Goal: Task Accomplishment & Management: Complete application form

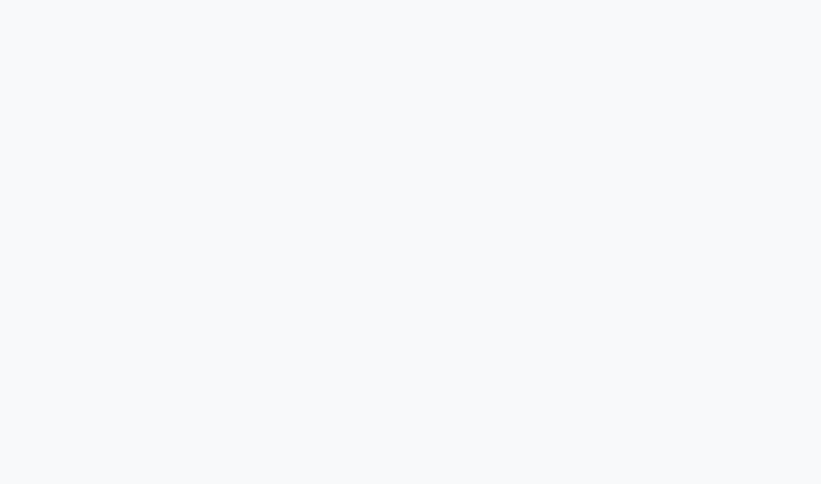
select select "service"
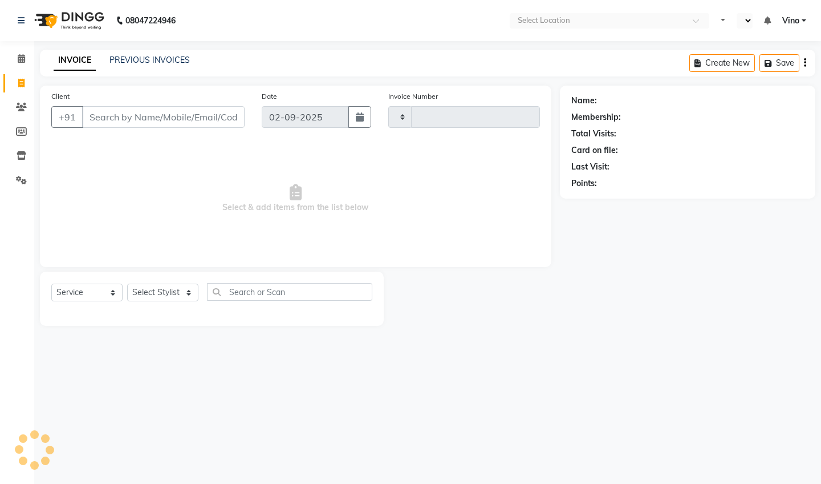
type input "1134"
select select "en"
select select "5782"
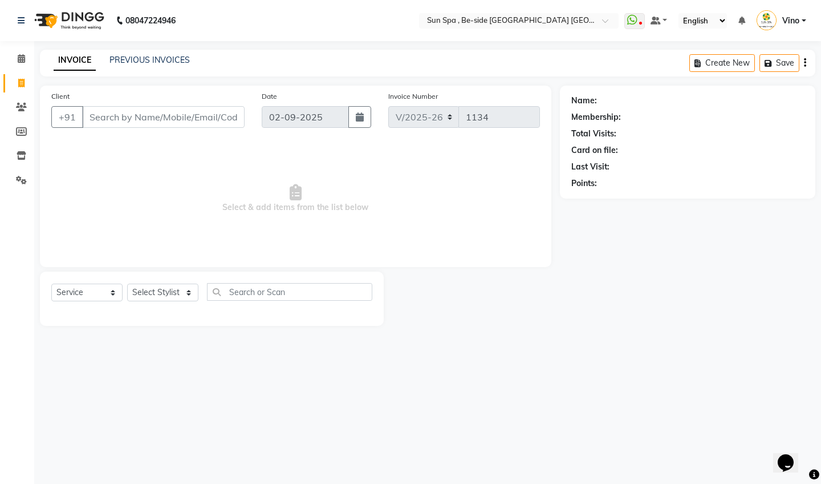
click at [141, 116] on input "Client" at bounding box center [163, 117] width 163 height 22
click at [123, 117] on input "Client" at bounding box center [163, 117] width 163 height 22
type input "9905433311"
click at [224, 113] on span "Add Client" at bounding box center [215, 116] width 45 height 11
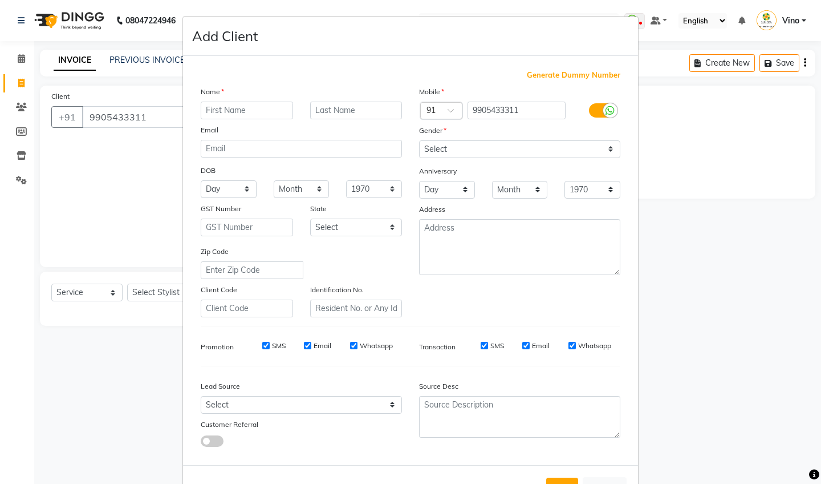
click at [242, 104] on input "text" at bounding box center [247, 110] width 92 height 18
type input "Nitesh"
type input "[PERSON_NAME]"
select select "[DEMOGRAPHIC_DATA]"
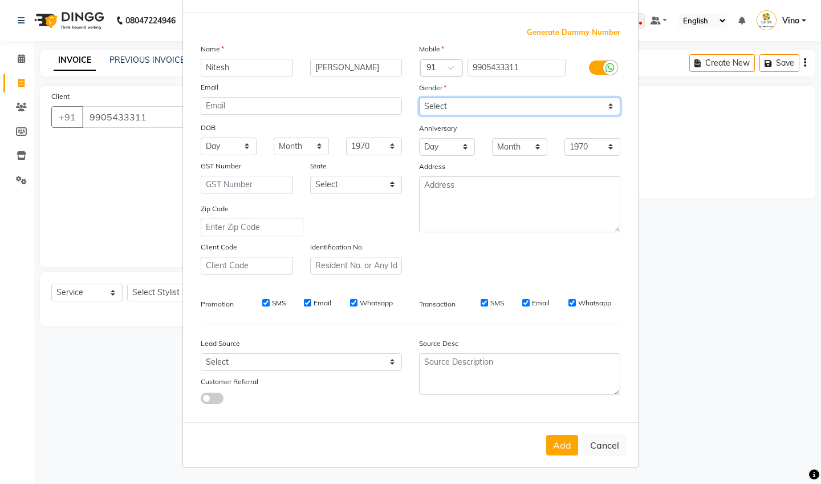
scroll to position [42, 0]
click at [558, 443] on button "Add" at bounding box center [562, 445] width 32 height 21
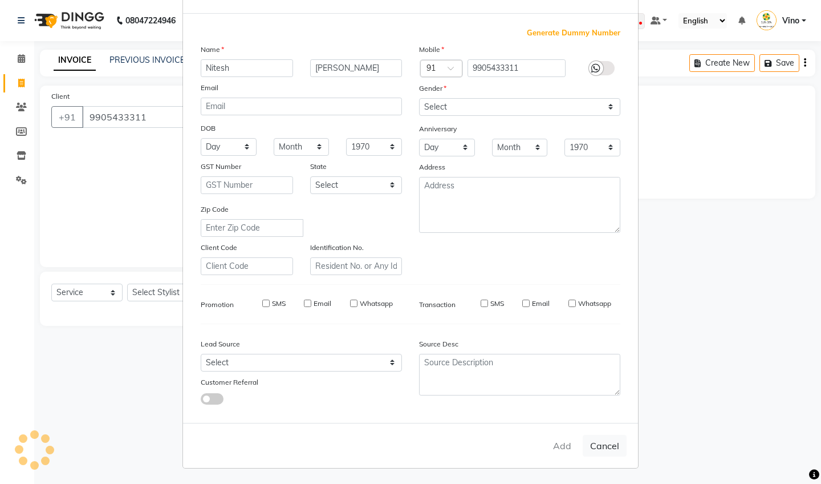
select select
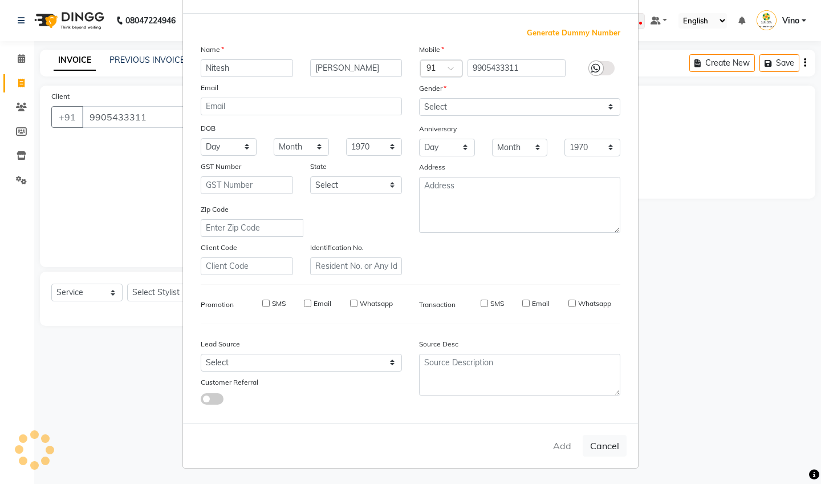
select select
checkbox input "false"
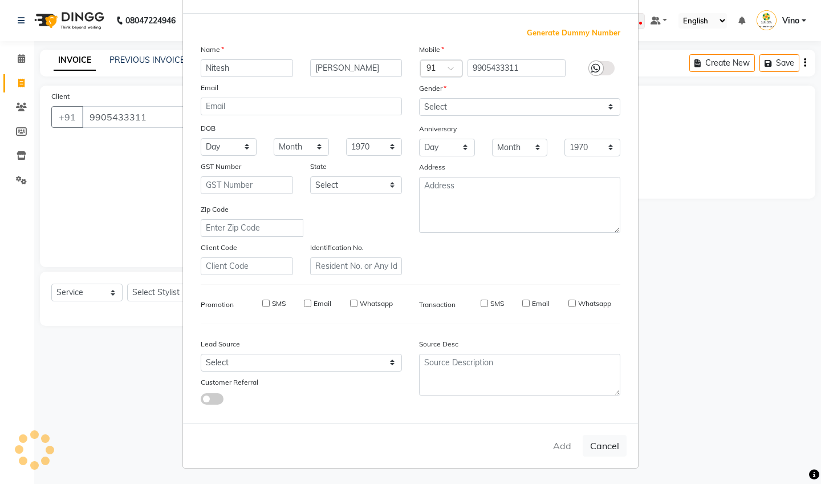
checkbox input "false"
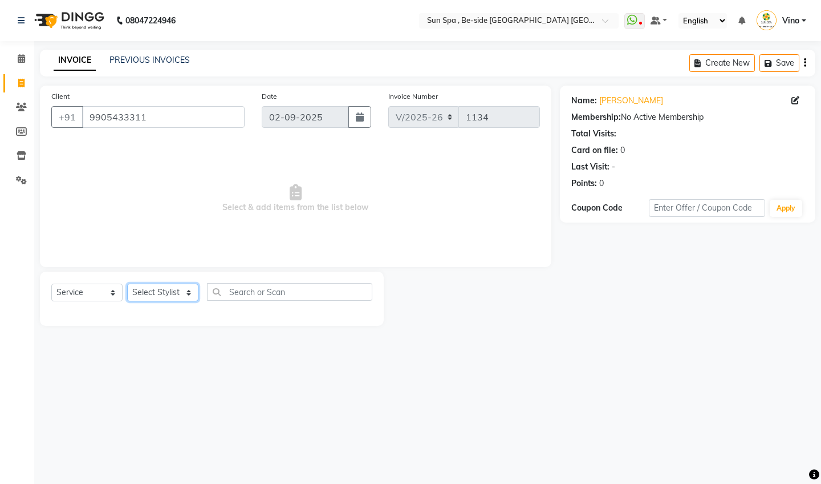
select select "49477"
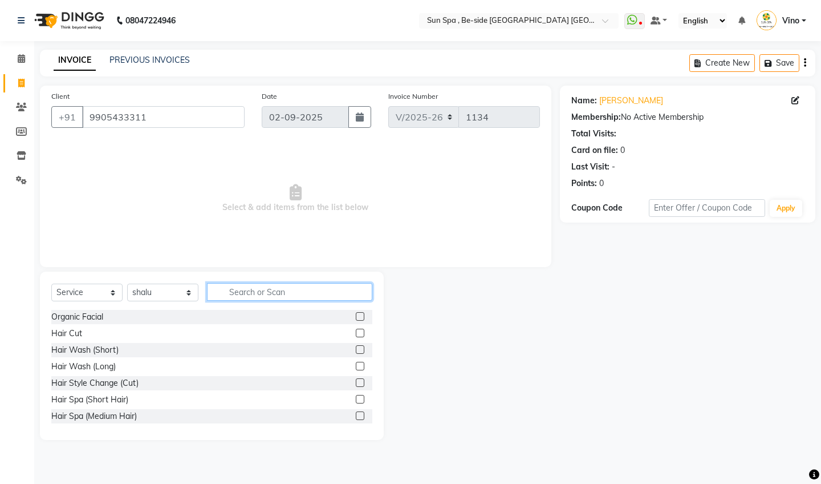
click at [261, 293] on input "text" at bounding box center [289, 292] width 165 height 18
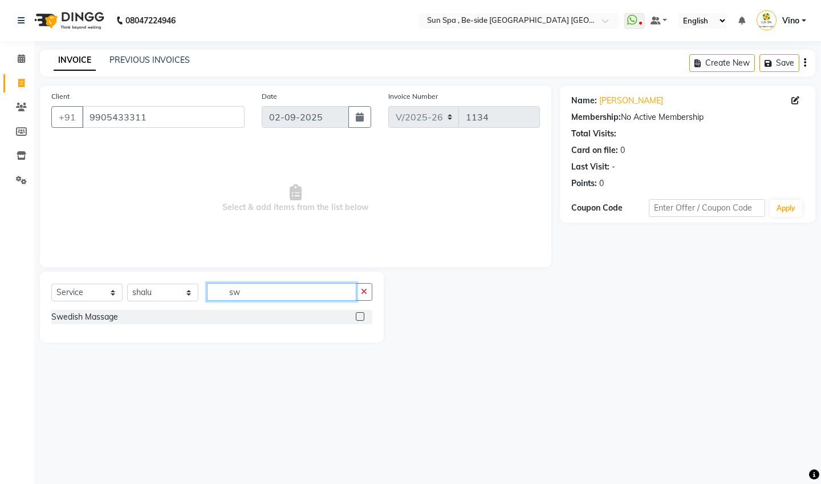
type input "sw"
click at [362, 318] on label at bounding box center [360, 316] width 9 height 9
click at [362, 318] on input "checkbox" at bounding box center [359, 316] width 7 height 7
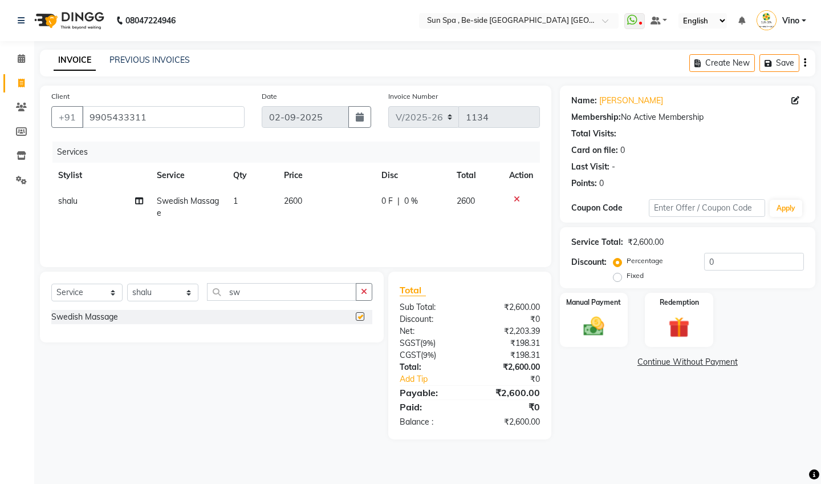
checkbox input "false"
select select "40021"
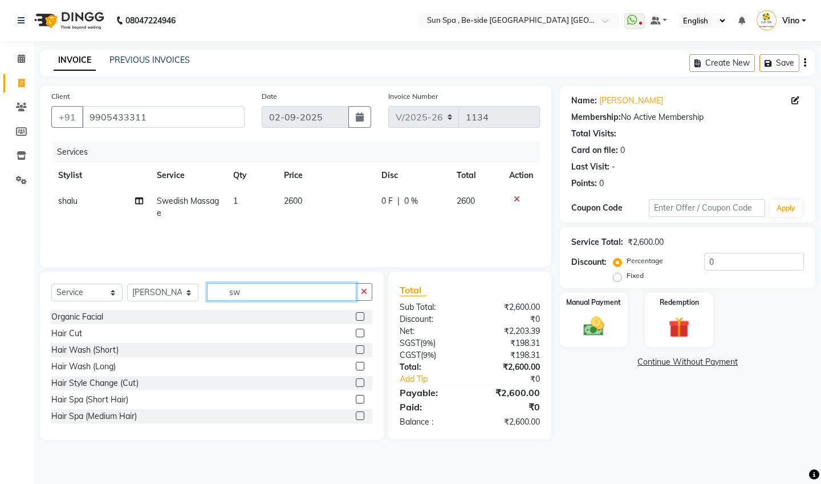
click at [250, 285] on input "sw" at bounding box center [281, 292] width 149 height 18
click at [251, 290] on input "sw" at bounding box center [281, 292] width 149 height 18
type input "s"
type input "sw"
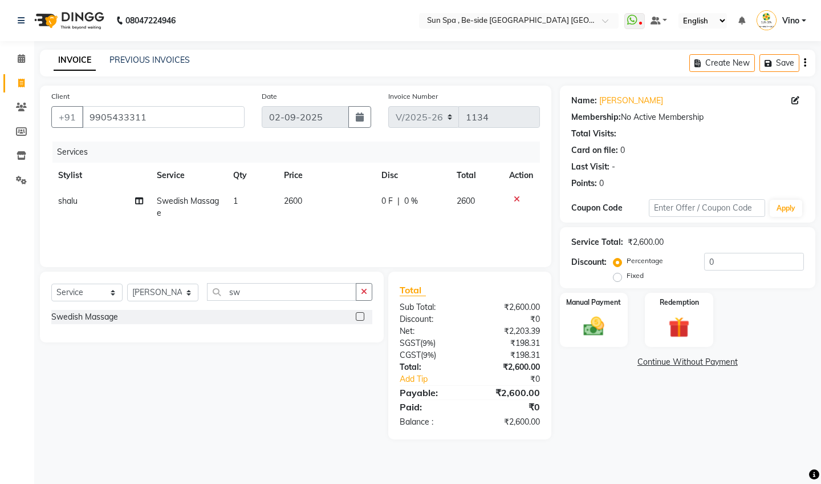
click at [361, 313] on label at bounding box center [360, 316] width 9 height 9
click at [361, 313] on input "checkbox" at bounding box center [359, 316] width 7 height 7
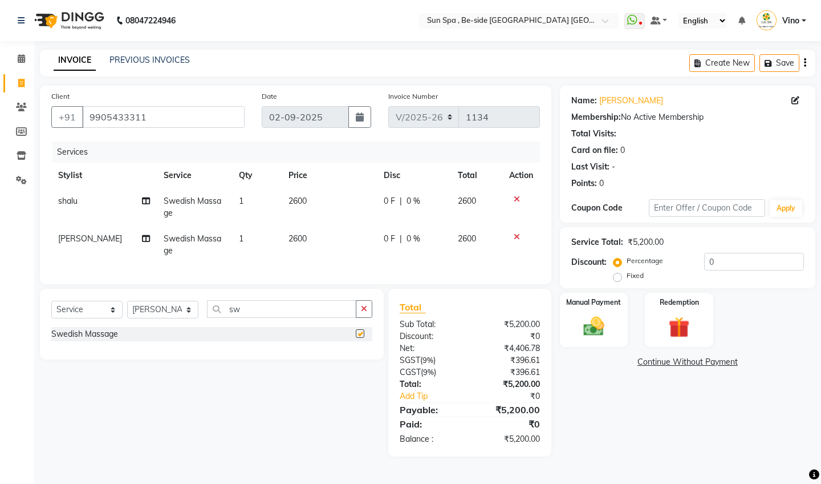
checkbox input "false"
click at [309, 192] on td "2600" at bounding box center [329, 207] width 95 height 38
select select "49477"
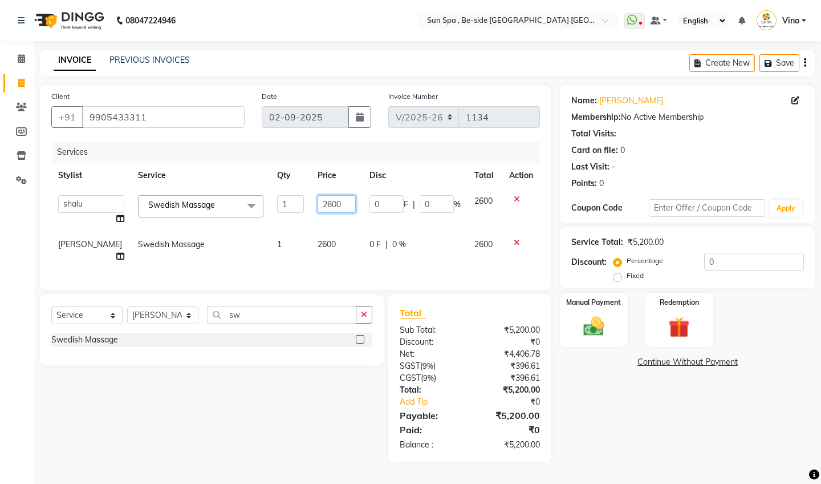
click at [318, 198] on input "2600" at bounding box center [337, 204] width 38 height 18
click at [327, 205] on input "2600" at bounding box center [337, 204] width 38 height 18
type input "2"
type input "1300"
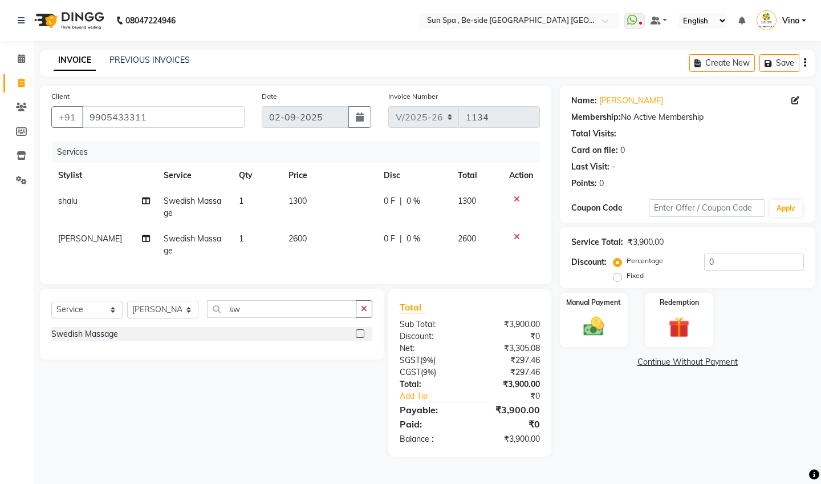
click at [320, 241] on td "2600" at bounding box center [329, 245] width 95 height 38
select select "40021"
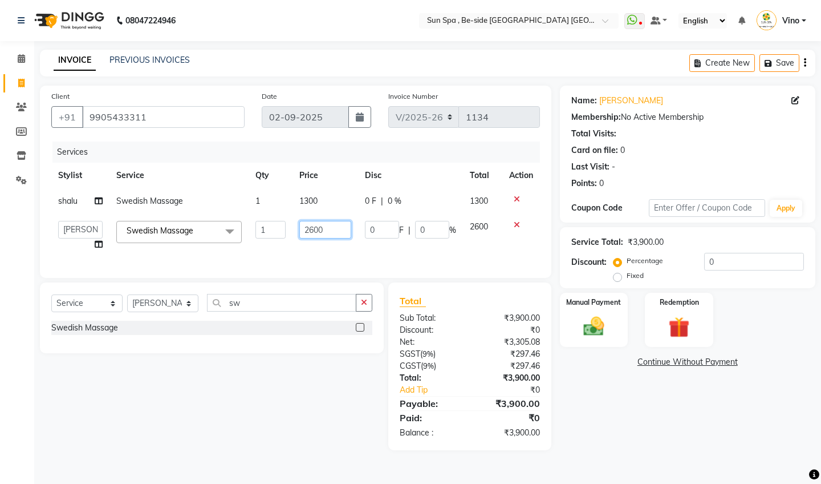
click at [331, 238] on input "2600" at bounding box center [325, 230] width 52 height 18
type input "2"
type input "1300"
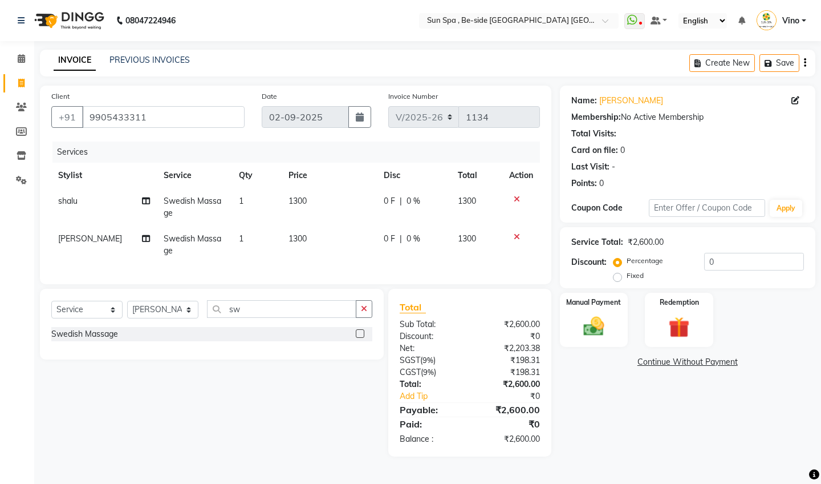
click at [344, 257] on td "1300" at bounding box center [329, 245] width 95 height 38
select select "40021"
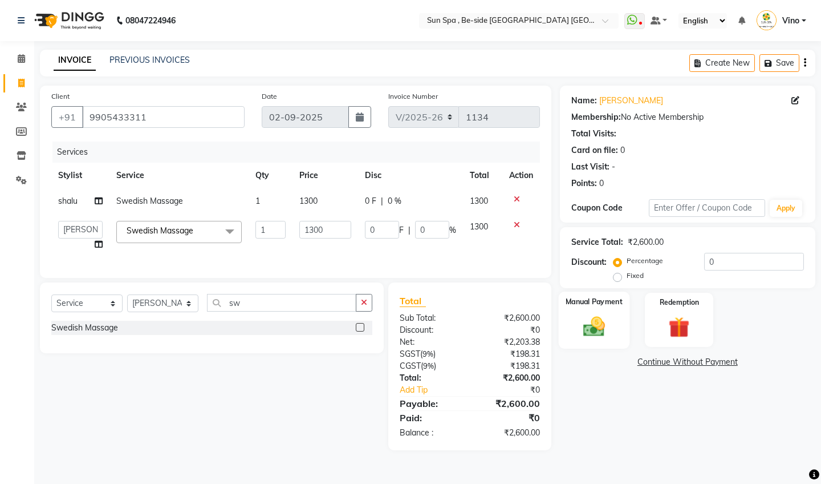
click at [602, 326] on img at bounding box center [593, 326] width 35 height 25
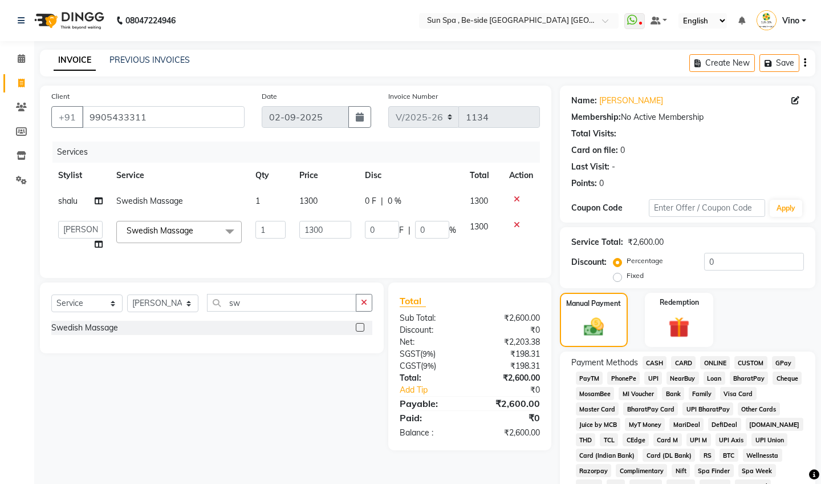
click at [716, 358] on span "ONLINE" at bounding box center [715, 362] width 30 height 13
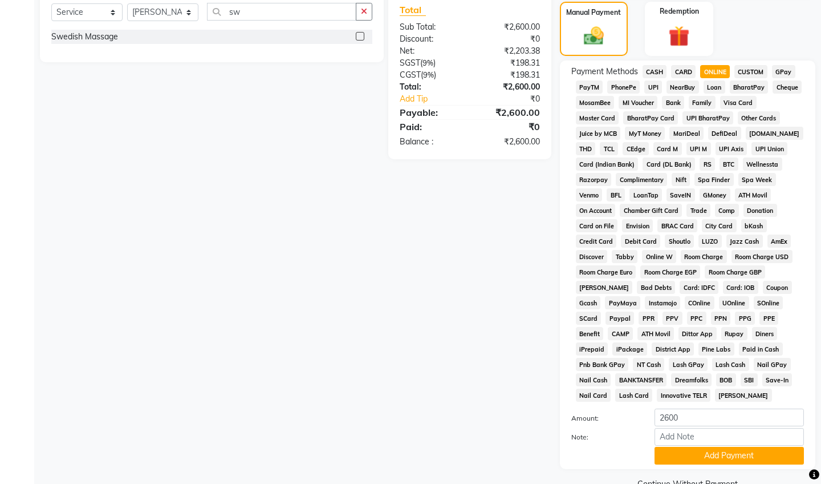
scroll to position [294, 0]
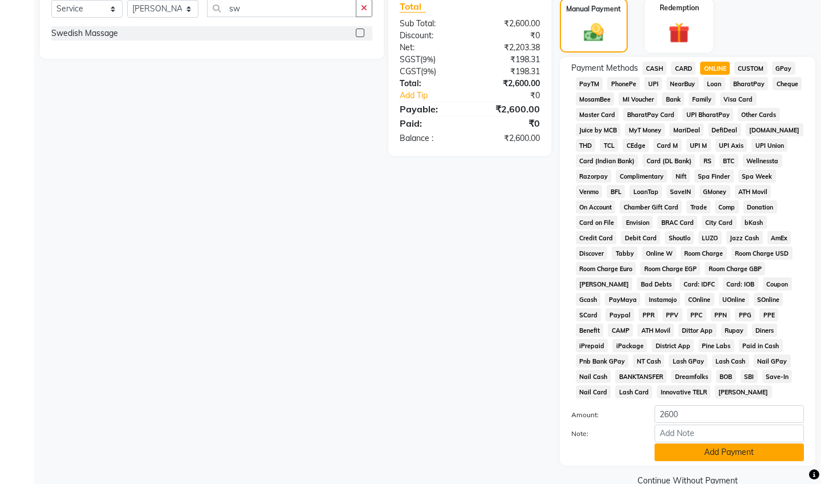
click at [725, 446] on button "Add Payment" at bounding box center [729, 452] width 149 height 18
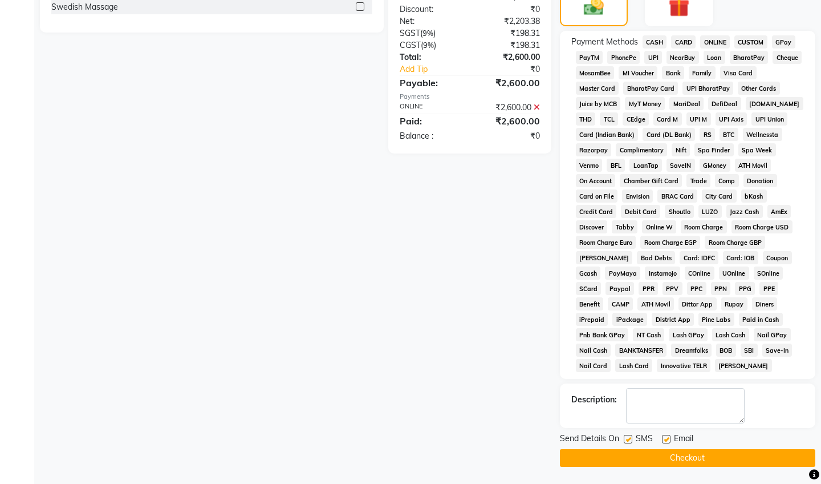
scroll to position [320, 0]
click at [708, 457] on button "Checkout" at bounding box center [687, 458] width 255 height 18
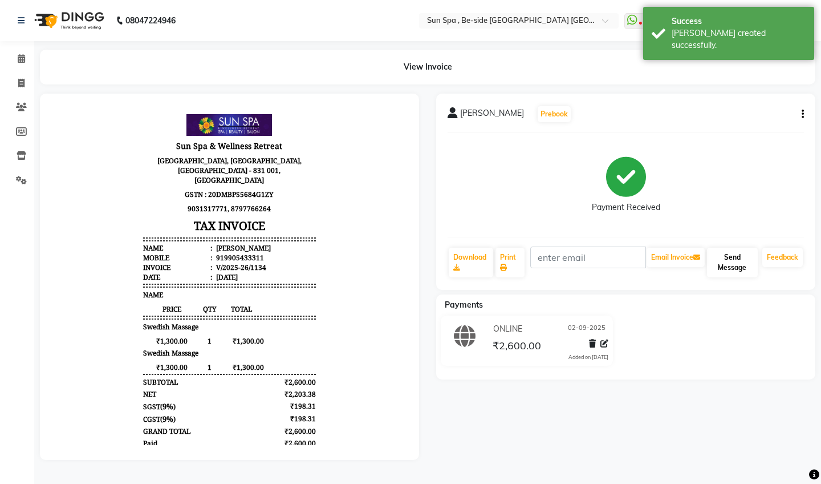
click at [731, 268] on button "Send Message" at bounding box center [732, 262] width 51 height 30
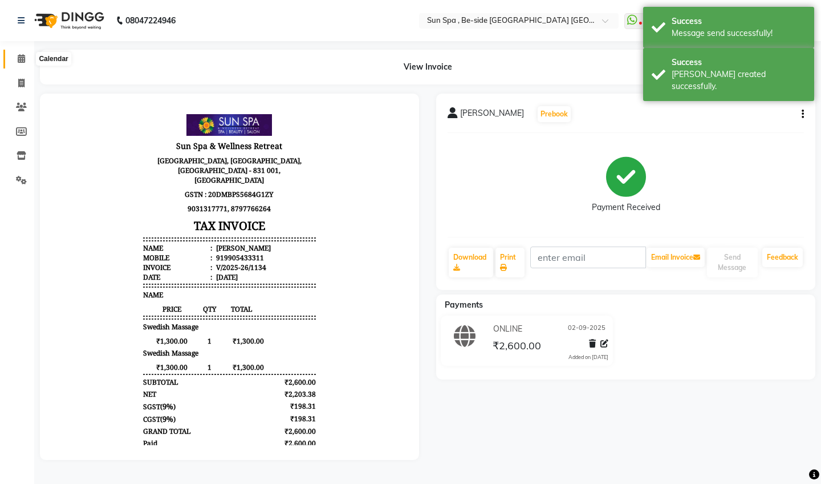
click at [21, 58] on icon at bounding box center [21, 58] width 7 height 9
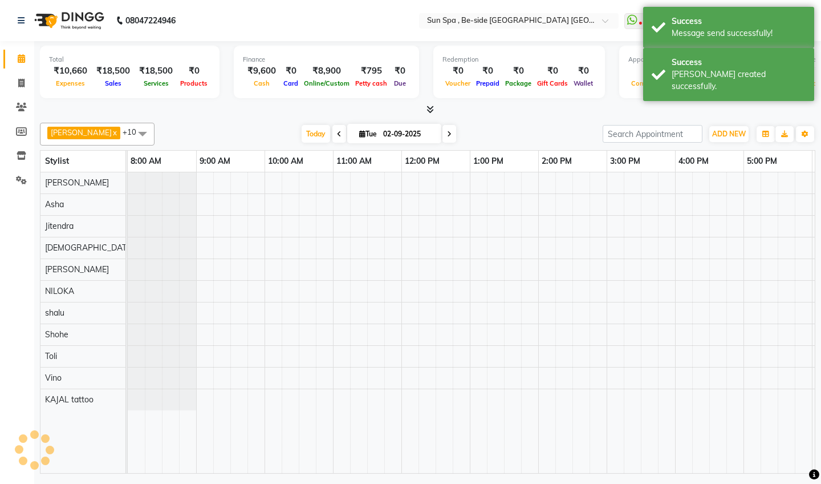
scroll to position [0, 339]
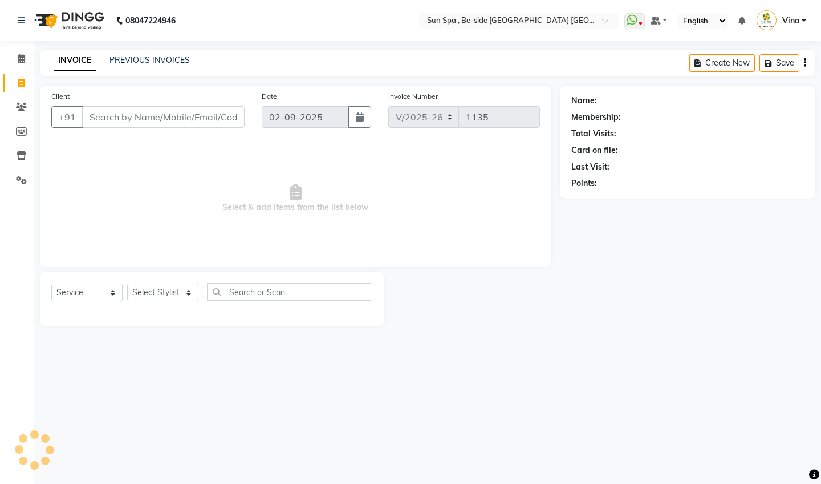
select select "5782"
select select "service"
click at [22, 58] on icon at bounding box center [21, 58] width 7 height 9
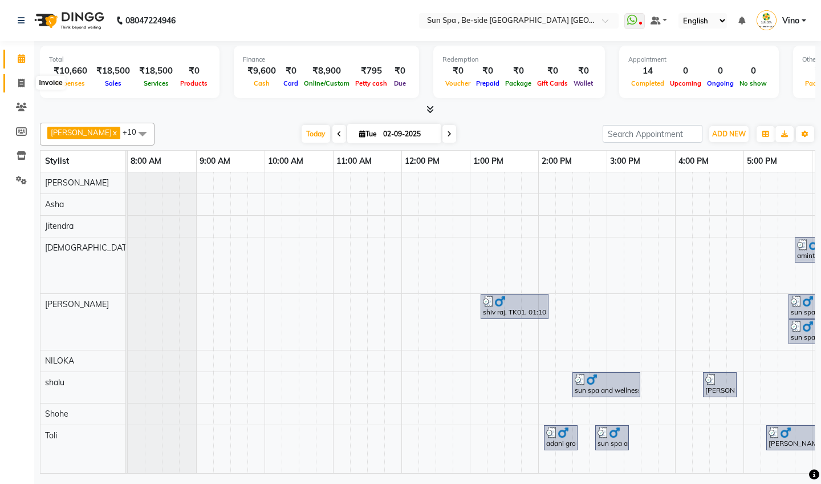
click at [22, 79] on icon at bounding box center [21, 83] width 6 height 9
select select "5782"
select select "service"
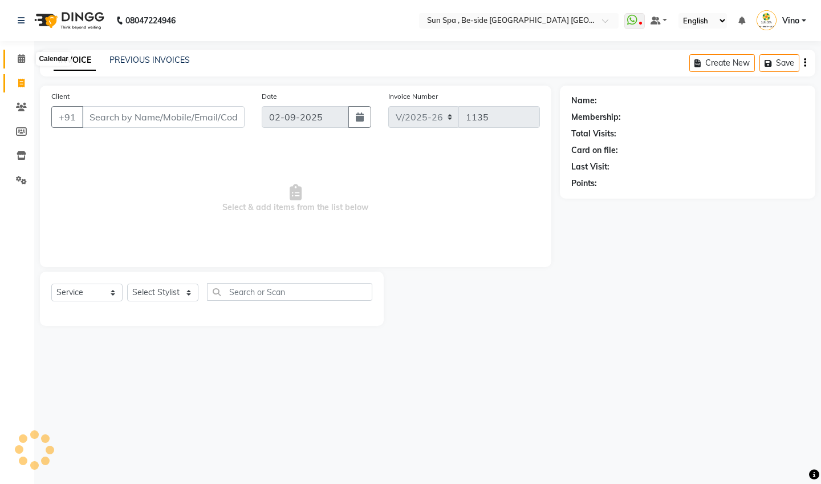
click at [21, 56] on icon at bounding box center [21, 58] width 7 height 9
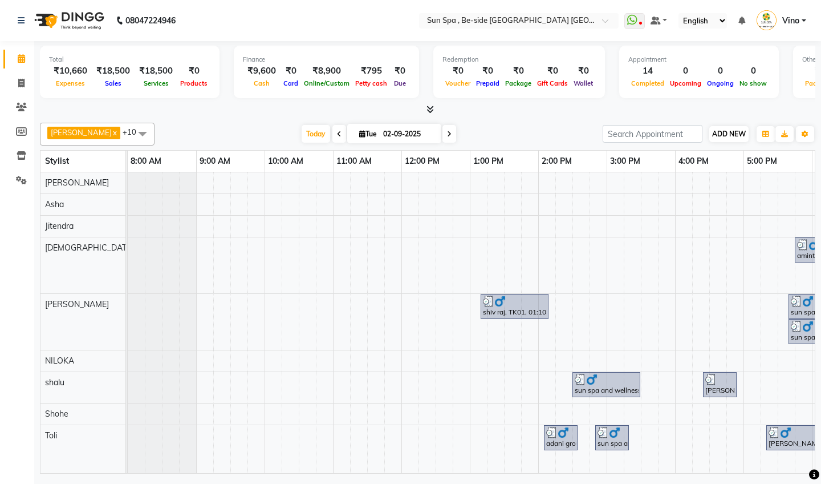
click at [728, 131] on span "ADD NEW" at bounding box center [729, 133] width 34 height 9
click at [782, 184] on link "Add Expense" at bounding box center [794, 184] width 90 height 15
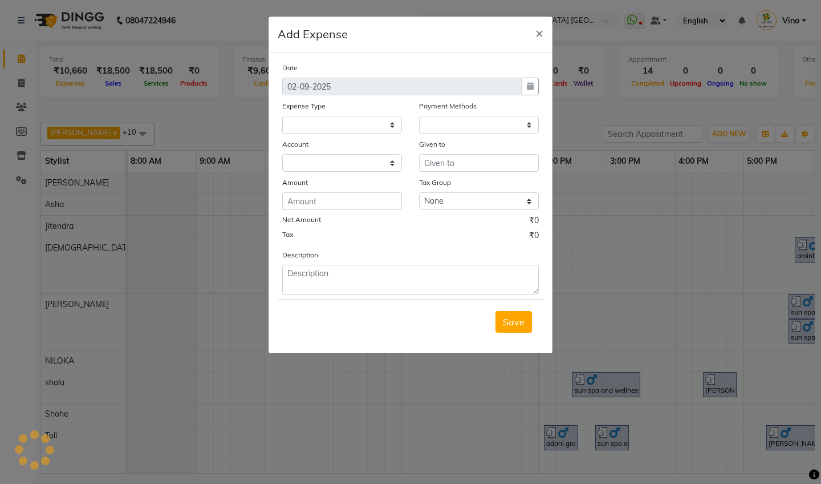
select select
select select "1"
select select "4733"
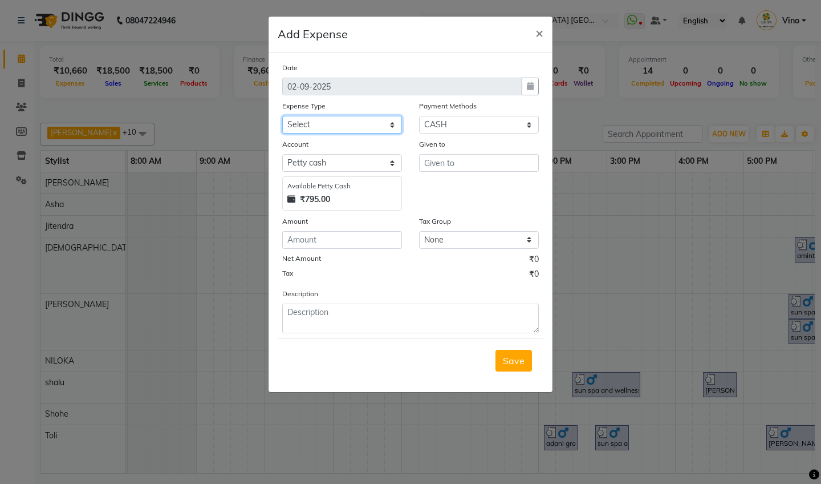
select select "12838"
click at [472, 159] on input "text" at bounding box center [479, 163] width 120 height 18
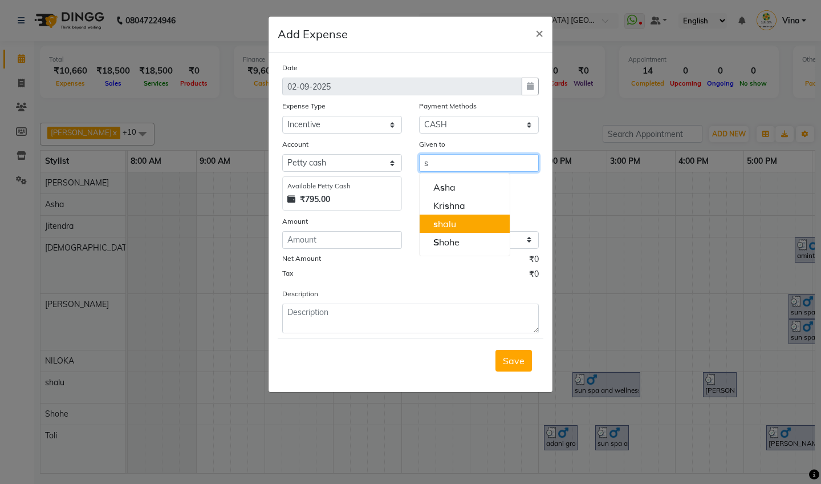
click at [468, 224] on button "s halu" at bounding box center [465, 223] width 90 height 18
type input "shalu"
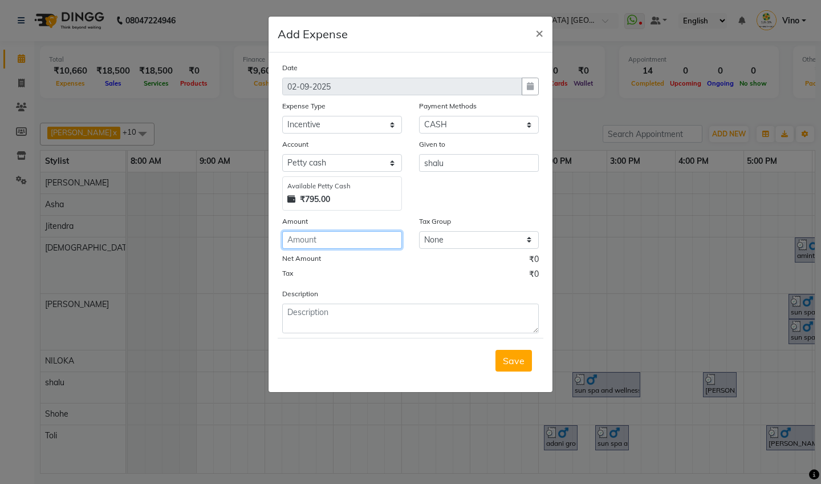
click at [356, 239] on input "number" at bounding box center [342, 240] width 120 height 18
type input "100"
click at [509, 351] on button "Save" at bounding box center [514, 361] width 36 height 22
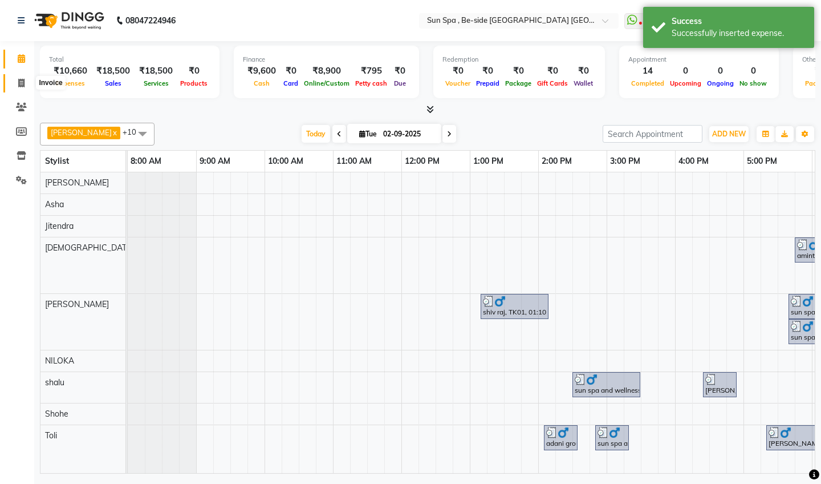
click at [24, 79] on icon at bounding box center [21, 83] width 6 height 9
select select "service"
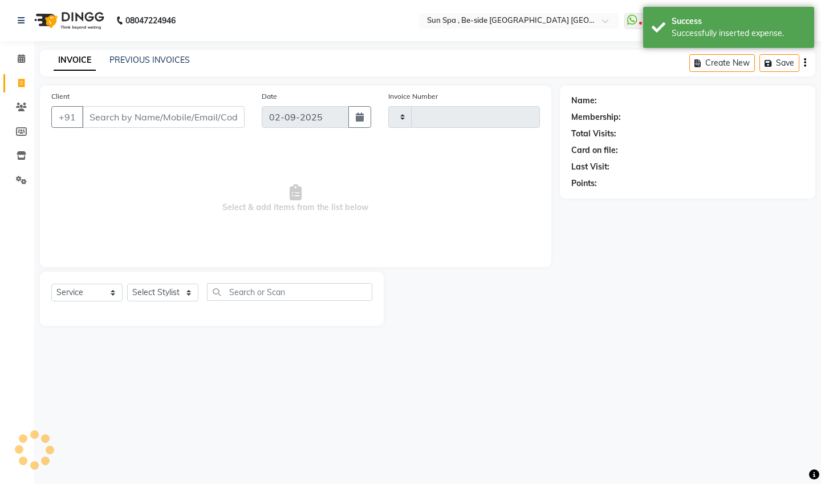
type input "1135"
select select "5782"
click at [18, 58] on icon at bounding box center [21, 58] width 7 height 9
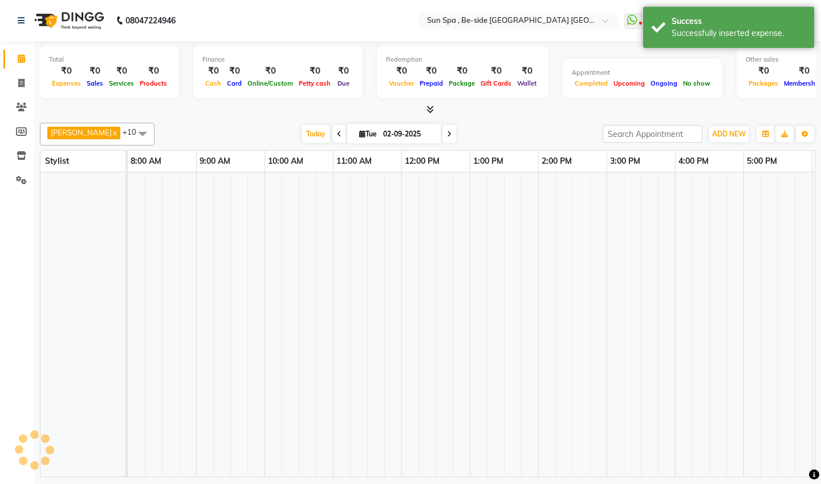
scroll to position [0, 339]
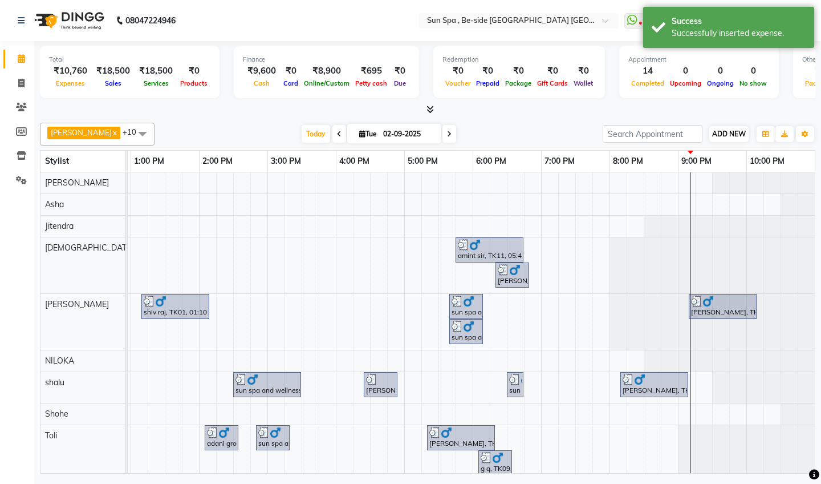
click at [730, 132] on span "ADD NEW" at bounding box center [729, 133] width 34 height 9
click at [781, 181] on link "Add Expense" at bounding box center [794, 184] width 90 height 15
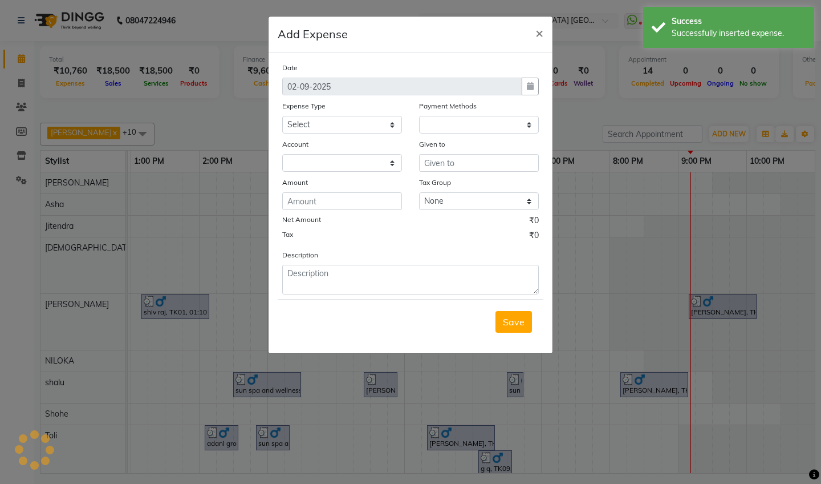
select select "1"
select select "4733"
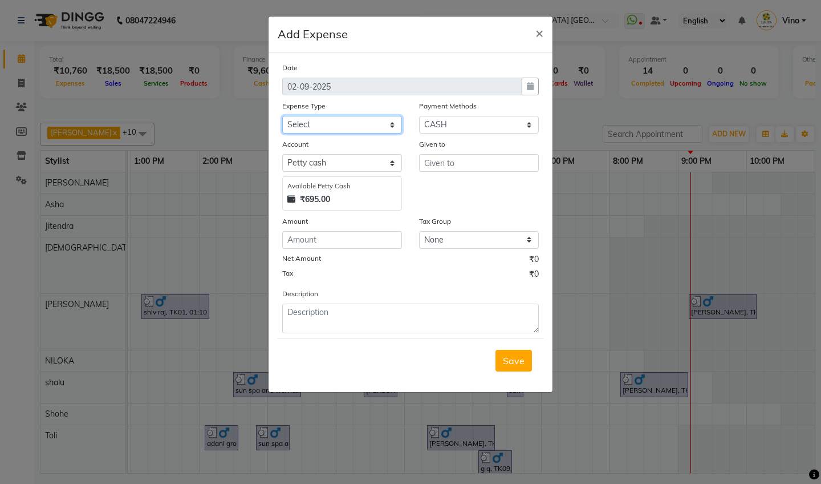
select select "12838"
click at [465, 167] on input "text" at bounding box center [479, 163] width 120 height 18
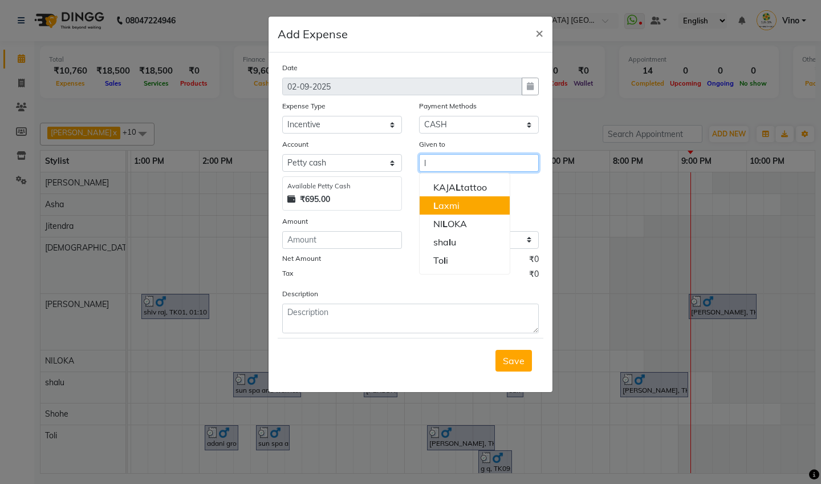
click at [468, 209] on button "L axmi" at bounding box center [465, 205] width 90 height 18
type input "[PERSON_NAME]"
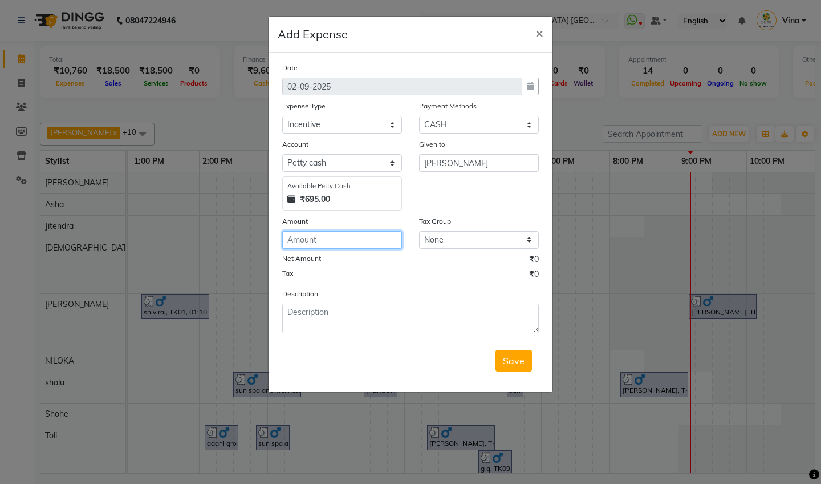
click at [331, 241] on input "number" at bounding box center [342, 240] width 120 height 18
type input "100"
click at [511, 359] on span "Save" at bounding box center [514, 360] width 22 height 11
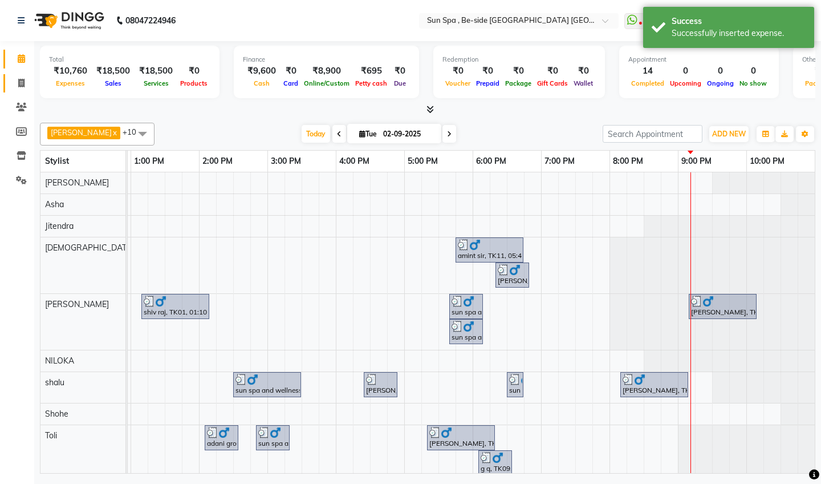
click at [20, 79] on icon at bounding box center [21, 83] width 6 height 9
select select "service"
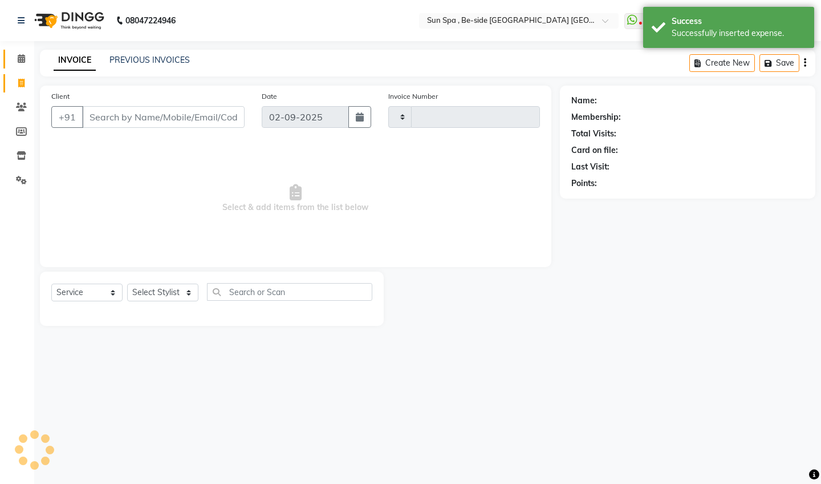
type input "1135"
select select "5782"
click at [21, 58] on icon at bounding box center [21, 58] width 7 height 9
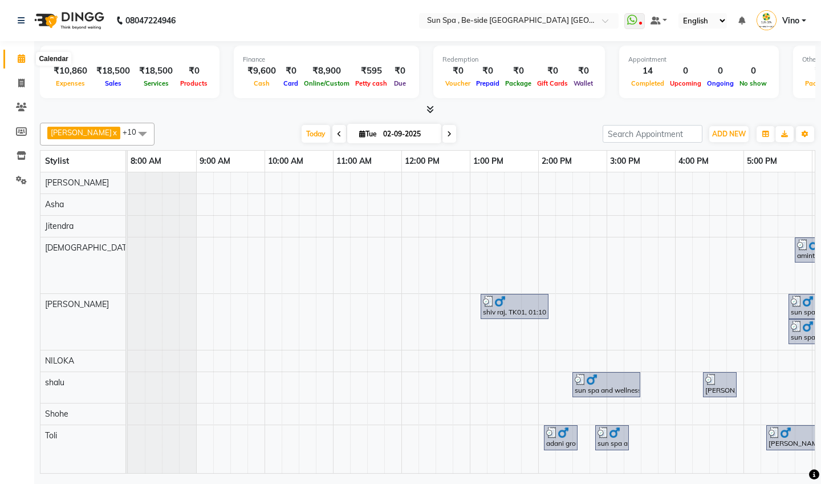
click at [22, 58] on icon at bounding box center [21, 58] width 7 height 9
click at [431, 108] on icon at bounding box center [430, 109] width 7 height 9
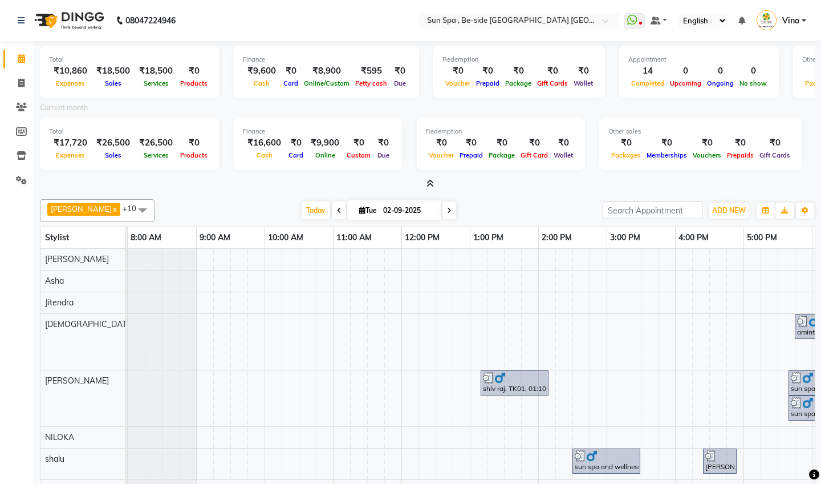
click at [430, 181] on icon at bounding box center [430, 183] width 7 height 9
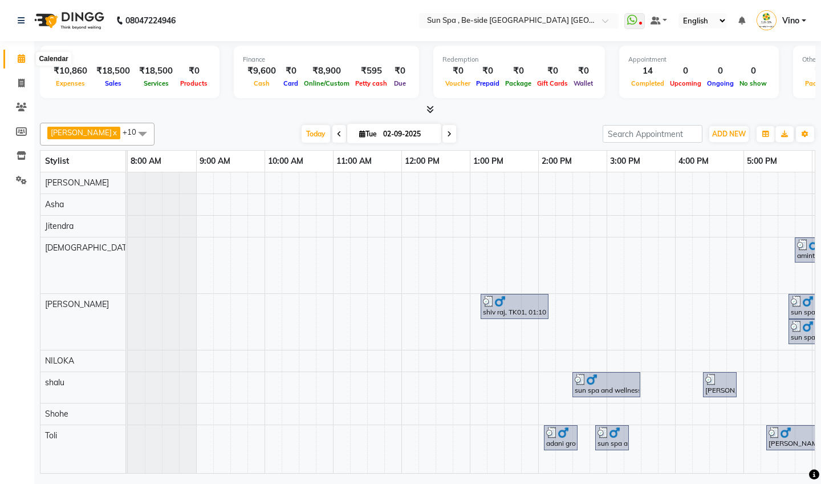
click at [23, 52] on span at bounding box center [21, 58] width 20 height 13
